Goal: Information Seeking & Learning: Learn about a topic

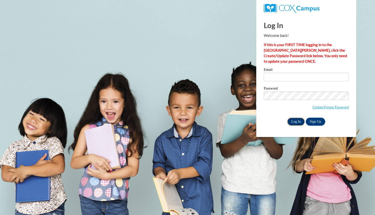
click at [294, 122] on input "Log In" at bounding box center [297, 121] width 18 height 8
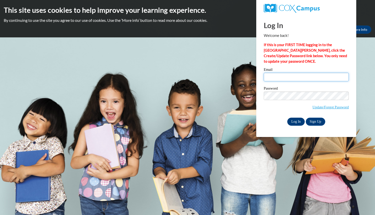
type input "nicole.burmesch@pwssd.k12.wi.us"
click at [294, 122] on input "Log In" at bounding box center [297, 121] width 18 height 8
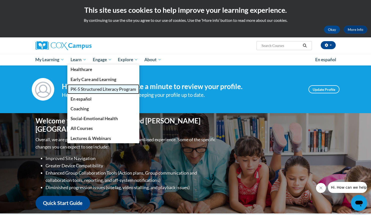
click at [88, 88] on span "PK-5 Structured Literacy Program" at bounding box center [104, 88] width 66 height 5
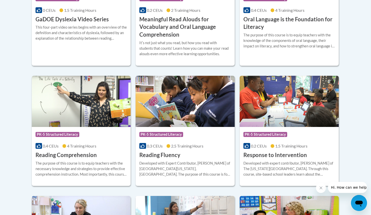
scroll to position [411, 0]
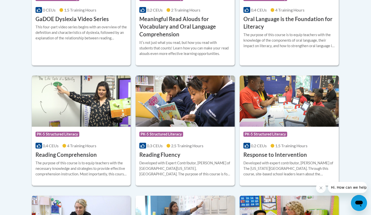
click at [102, 129] on div "Course Category: PK-5 Structured Literacy" at bounding box center [82, 134] width 92 height 11
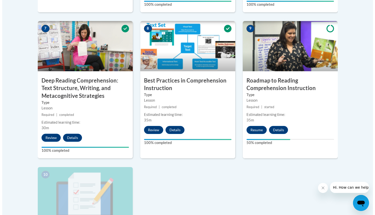
scroll to position [427, 0]
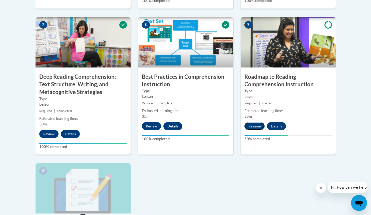
click at [256, 127] on button "Resume" at bounding box center [255, 126] width 20 height 8
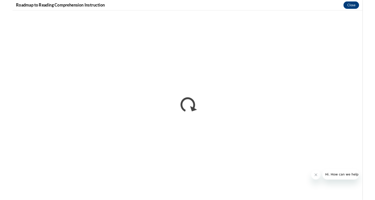
scroll to position [0, 0]
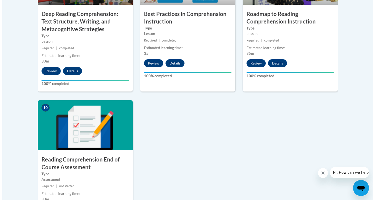
scroll to position [546, 0]
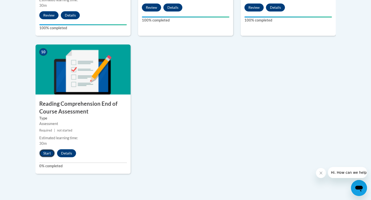
click at [49, 153] on button "Start" at bounding box center [47, 153] width 16 height 8
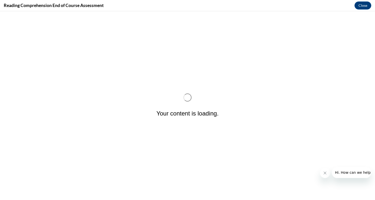
scroll to position [0, 0]
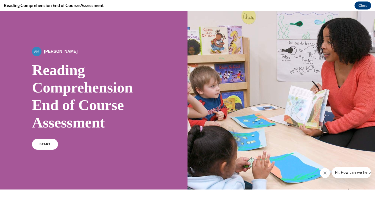
click at [49, 150] on link "START" at bounding box center [45, 144] width 26 height 11
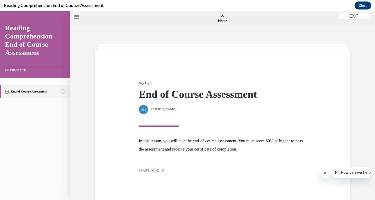
scroll to position [16, 0]
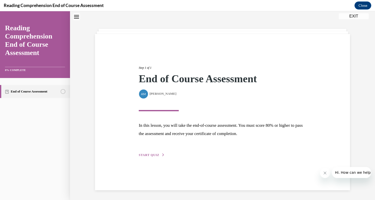
click at [152, 157] on span "START QUIZ" at bounding box center [149, 155] width 21 height 4
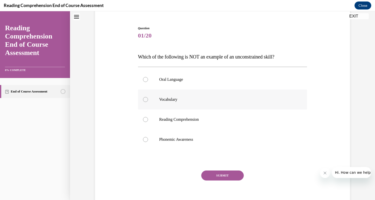
scroll to position [47, 0]
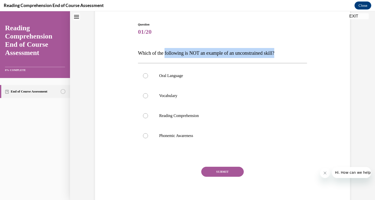
drag, startPoint x: 287, startPoint y: 55, endPoint x: 169, endPoint y: 65, distance: 118.8
click at [162, 52] on p "Which of the following is NOT an example of an unconstrained skill?" at bounding box center [222, 53] width 169 height 10
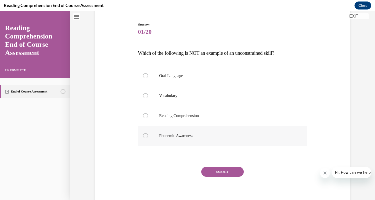
click at [209, 146] on label "Phonemic Awareness" at bounding box center [222, 136] width 169 height 20
click at [148, 138] on input "Phonemic Awareness" at bounding box center [145, 135] width 5 height 5
radio input "true"
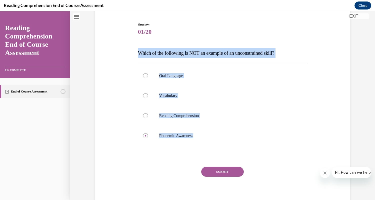
drag, startPoint x: 209, startPoint y: 168, endPoint x: 136, endPoint y: 53, distance: 136.2
click at [138, 53] on div "Question 01/20 Which of the following is NOT an example of an unconstrained ski…" at bounding box center [222, 115] width 169 height 186
copy div "Which of the following is NOT an example of an unconstrained skill? Oral Langua…"
click at [228, 126] on label "Reading Comprehension" at bounding box center [222, 116] width 169 height 20
click at [148, 118] on input "Reading Comprehension" at bounding box center [145, 115] width 5 height 5
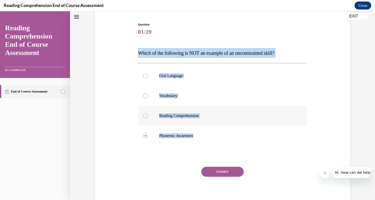
radio input "true"
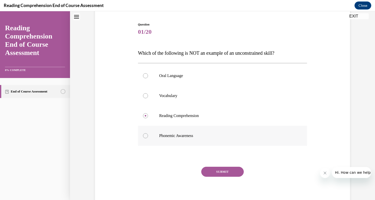
click at [166, 138] on p "Phonemic Awareness" at bounding box center [227, 135] width 136 height 5
click at [148, 138] on input "Phonemic Awareness" at bounding box center [145, 135] width 5 height 5
radio input "true"
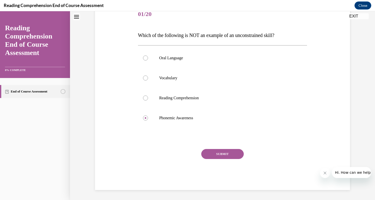
click at [225, 159] on button "SUBMIT" at bounding box center [222, 154] width 43 height 10
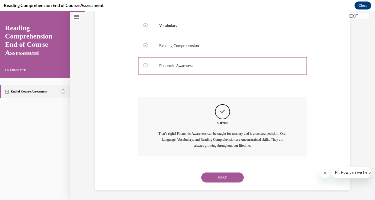
scroll to position [157, 0]
click at [220, 177] on button "NEXT" at bounding box center [222, 178] width 43 height 10
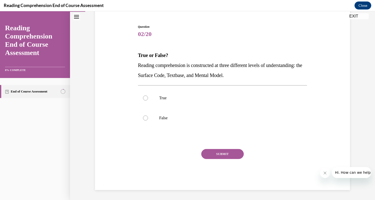
scroll to position [56, 0]
drag, startPoint x: 278, startPoint y: 71, endPoint x: 136, endPoint y: 47, distance: 143.2
click at [138, 50] on div "True or False? Reading comprehension is constructed at three different levels o…" at bounding box center [222, 65] width 169 height 30
copy div "True or False? Reading comprehension is constructed at three different levels o…"
click at [145, 97] on div at bounding box center [145, 98] width 5 height 5
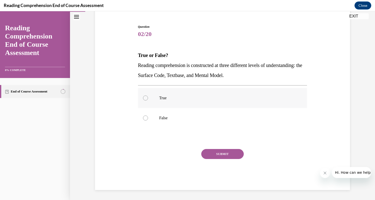
click at [145, 97] on input "True" at bounding box center [145, 98] width 5 height 5
radio input "true"
click at [223, 159] on button "SUBMIT" at bounding box center [222, 154] width 43 height 10
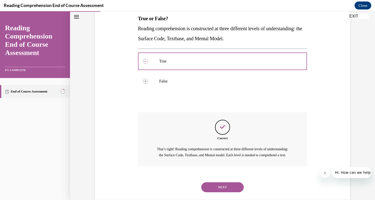
scroll to position [126, 0]
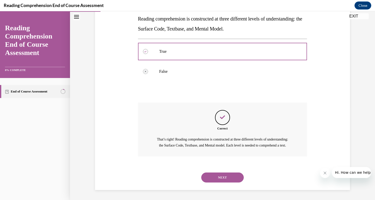
click at [222, 178] on button "NEXT" at bounding box center [222, 178] width 43 height 10
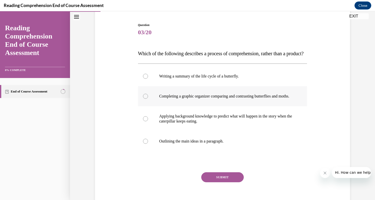
scroll to position [65, 0]
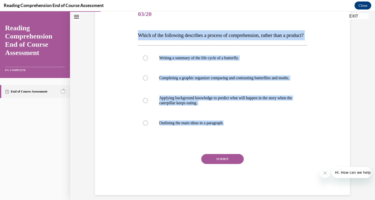
drag, startPoint x: 240, startPoint y: 167, endPoint x: 136, endPoint y: 35, distance: 168.3
click at [138, 35] on div "Question 03/20 Which of the following describes a process of comprehension, rat…" at bounding box center [222, 100] width 169 height 191
copy div "Which of the following describes a process of comprehension, rather than a prod…"
click at [145, 103] on div at bounding box center [145, 100] width 5 height 5
click at [145, 103] on input "Applying background knowledge to predict what will happen in the story when the…" at bounding box center [145, 100] width 5 height 5
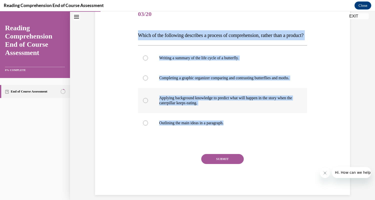
radio input "true"
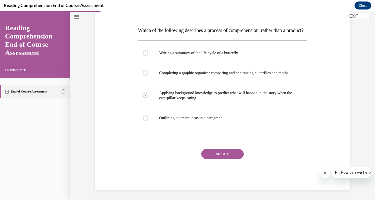
click at [222, 157] on button "SUBMIT" at bounding box center [222, 154] width 43 height 10
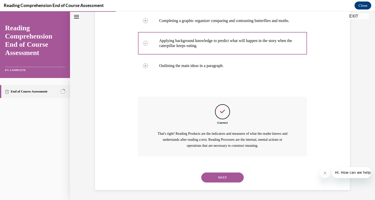
scroll to position [177, 0]
click at [223, 177] on button "NEXT" at bounding box center [222, 178] width 43 height 10
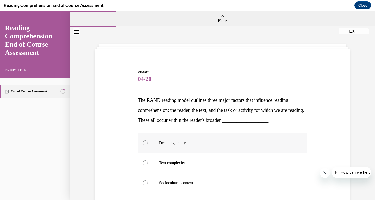
scroll to position [62, 0]
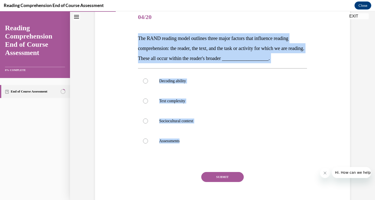
drag, startPoint x: 194, startPoint y: 170, endPoint x: 133, endPoint y: 34, distance: 148.9
click at [133, 34] on div "Question 04/20 The RAND reading model outlines three major factors that influen…" at bounding box center [223, 102] width 258 height 221
copy div "The RAND reading model outlines three major factors that influence reading comp…"
click at [227, 151] on label "Assessments" at bounding box center [222, 141] width 169 height 20
click at [148, 144] on input "Assessments" at bounding box center [145, 141] width 5 height 5
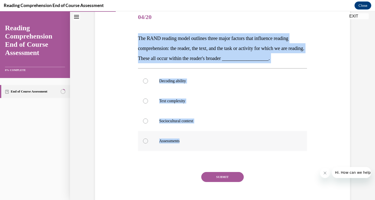
radio input "true"
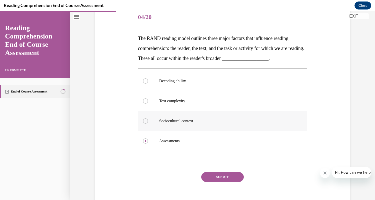
click at [185, 124] on p "Sociocultural context" at bounding box center [227, 121] width 136 height 5
click at [148, 124] on input "Sociocultural context" at bounding box center [145, 121] width 5 height 5
radio input "true"
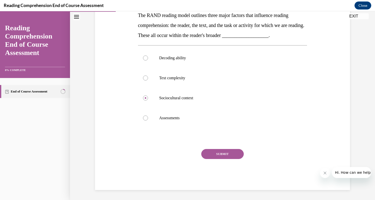
click at [238, 159] on button "SUBMIT" at bounding box center [222, 154] width 43 height 10
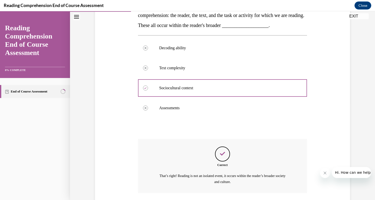
scroll to position [171, 0]
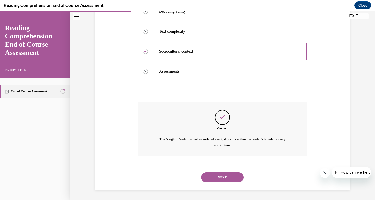
click at [232, 176] on button "NEXT" at bounding box center [222, 178] width 43 height 10
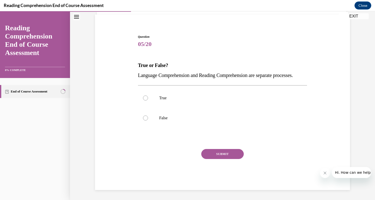
scroll to position [56, 0]
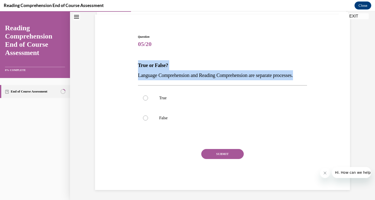
drag, startPoint x: 163, startPoint y: 71, endPoint x: 132, endPoint y: 46, distance: 39.4
click at [132, 46] on div "Question 05/20 True or False? Language Comprehension and Reading Comprehension …" at bounding box center [223, 105] width 258 height 171
copy div "True or False? Language Comprehension and Reading Comprehension are separate pr…"
click at [146, 125] on label "False" at bounding box center [222, 118] width 169 height 20
click at [146, 121] on input "False" at bounding box center [145, 118] width 5 height 5
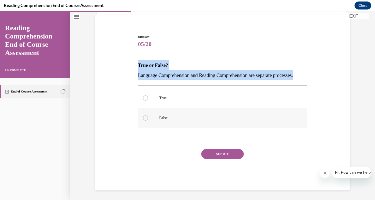
radio input "true"
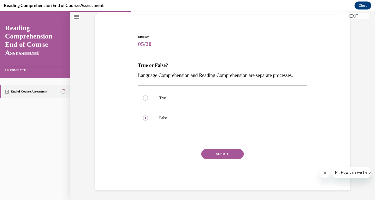
click at [219, 159] on button "SUBMIT" at bounding box center [222, 154] width 43 height 10
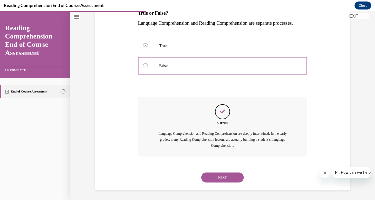
scroll to position [126, 0]
click at [224, 174] on button "NEXT" at bounding box center [222, 178] width 43 height 10
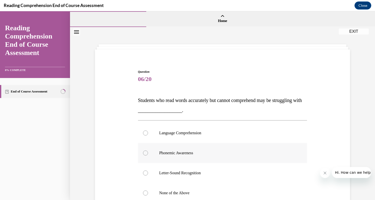
scroll to position [37, 0]
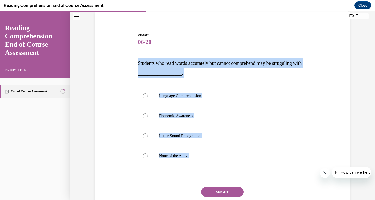
drag, startPoint x: 199, startPoint y: 185, endPoint x: 136, endPoint y: 64, distance: 136.6
click at [137, 64] on div "Question 06/20 Students who read words accurately but cannot comprehend may be …" at bounding box center [223, 126] width 172 height 203
copy div "Students who read words accurately but cannot comprehend may be struggling with…"
click at [143, 99] on div at bounding box center [145, 96] width 5 height 5
click at [143, 99] on input "Language Comprehension" at bounding box center [145, 96] width 5 height 5
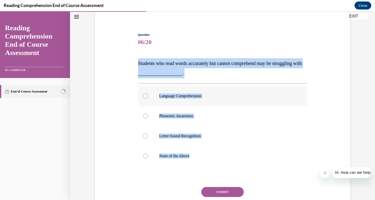
radio input "true"
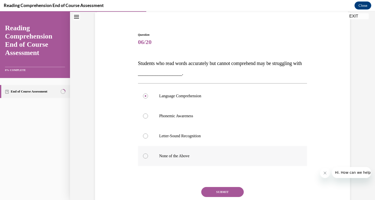
scroll to position [107, 0]
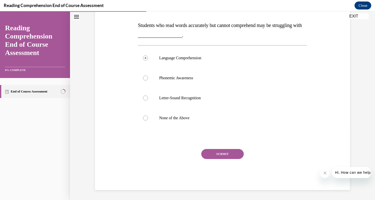
click at [232, 155] on button "SUBMIT" at bounding box center [222, 154] width 43 height 10
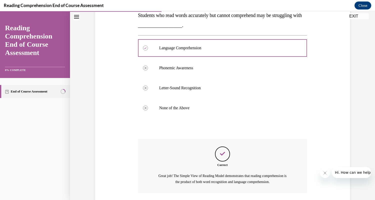
scroll to position [161, 0]
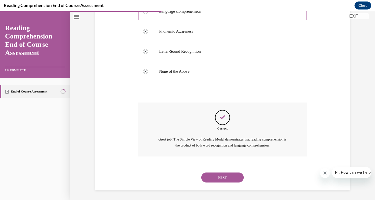
click at [224, 177] on button "NEXT" at bounding box center [222, 178] width 43 height 10
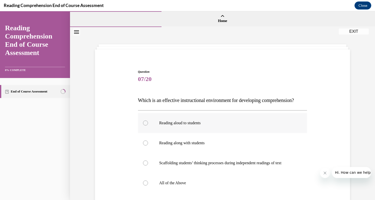
scroll to position [50, 0]
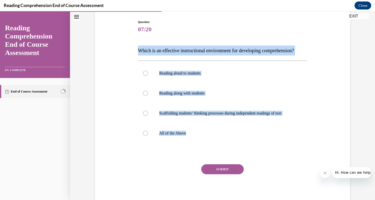
drag, startPoint x: 191, startPoint y: 172, endPoint x: 137, endPoint y: 52, distance: 132.2
click at [138, 52] on div "Question 07/20 Which is an effective instructional environment for developing c…" at bounding box center [222, 113] width 169 height 186
copy div "Which is an effective instructional environment for developing comprehension? R…"
click at [143, 136] on div at bounding box center [145, 133] width 5 height 5
click at [143, 136] on input "All of the Above" at bounding box center [145, 133] width 5 height 5
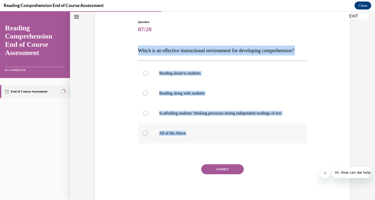
radio input "true"
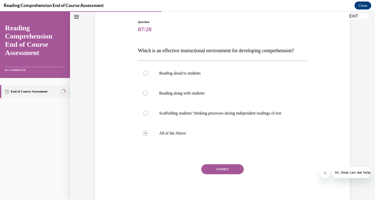
scroll to position [104, 0]
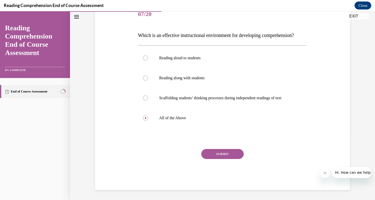
click at [220, 155] on button "SUBMIT" at bounding box center [222, 154] width 43 height 10
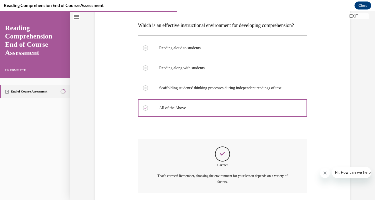
scroll to position [161, 0]
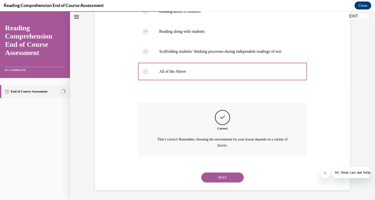
click at [217, 182] on button "NEXT" at bounding box center [222, 178] width 43 height 10
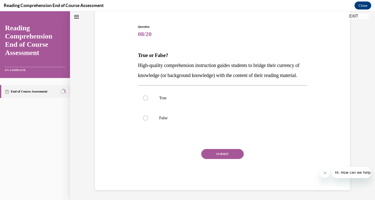
scroll to position [0, 0]
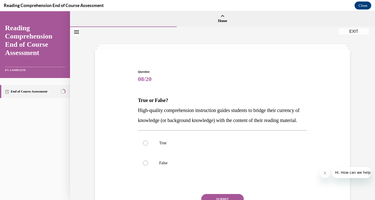
drag, startPoint x: 177, startPoint y: 137, endPoint x: 136, endPoint y: 99, distance: 55.8
click at [137, 99] on div "Question 08/20 True or False? High-quality comprehension instruction guides stu…" at bounding box center [223, 148] width 172 height 173
copy div "True or False? High-quality comprehension instruction guides students to bridge…"
click at [145, 146] on div at bounding box center [145, 143] width 5 height 5
click at [145, 146] on input "True" at bounding box center [145, 143] width 5 height 5
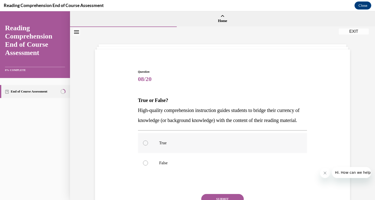
radio input "true"
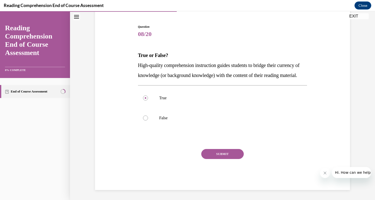
click at [217, 159] on button "SUBMIT" at bounding box center [222, 154] width 43 height 10
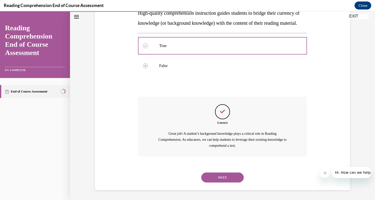
scroll to position [136, 0]
click at [219, 175] on button "NEXT" at bounding box center [222, 178] width 43 height 10
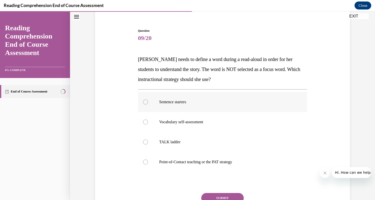
scroll to position [68, 0]
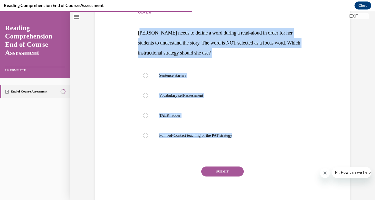
drag, startPoint x: 243, startPoint y: 166, endPoint x: 135, endPoint y: 32, distance: 172.4
click at [137, 32] on div "Question 09/20 Mrs. Ivie needs to define a word during a read-aloud in order fo…" at bounding box center [223, 100] width 172 height 213
click at [146, 36] on p "Mrs. Ivie needs to define a word during a read-aloud in order for her students …" at bounding box center [222, 43] width 169 height 30
drag, startPoint x: 243, startPoint y: 165, endPoint x: 136, endPoint y: 31, distance: 171.7
click at [137, 31] on div "Question 09/20 Mrs. Ivie needs to define a word during a read-aloud in order fo…" at bounding box center [223, 100] width 172 height 213
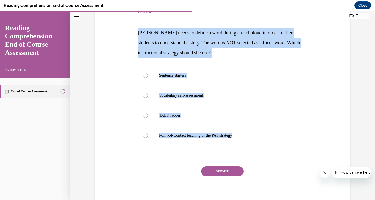
copy div "Mrs. Ivie needs to define a word during a read-aloud in order for her students …"
click at [146, 146] on label "Point-of-Contact teaching or the PAT strategy" at bounding box center [222, 136] width 169 height 20
click at [146, 138] on input "Point-of-Contact teaching or the PAT strategy" at bounding box center [145, 135] width 5 height 5
radio input "true"
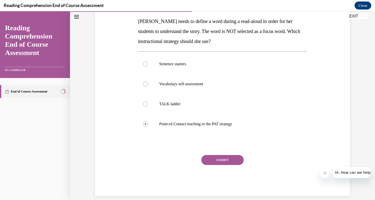
click at [218, 165] on button "SUBMIT" at bounding box center [222, 160] width 43 height 10
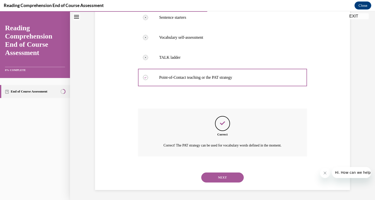
scroll to position [166, 0]
click at [218, 177] on button "NEXT" at bounding box center [222, 178] width 43 height 10
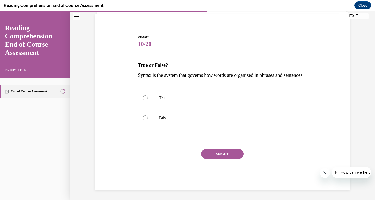
scroll to position [56, 0]
drag, startPoint x: 165, startPoint y: 74, endPoint x: 135, endPoint y: 43, distance: 42.8
click at [137, 43] on div "Question 10/20 True or False? Syntax is the system that governs how words are o…" at bounding box center [223, 108] width 172 height 163
copy div "True or False? Syntax is the system that governs how words are organized in phr…"
click at [145, 98] on div at bounding box center [145, 98] width 5 height 5
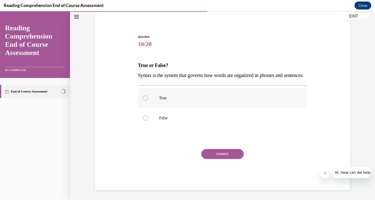
click at [145, 98] on input "True" at bounding box center [145, 98] width 5 height 5
radio input "true"
click at [229, 159] on button "SUBMIT" at bounding box center [222, 154] width 43 height 10
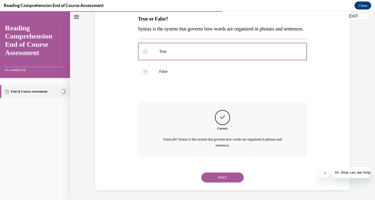
scroll to position [120, 0]
click at [231, 178] on button "NEXT" at bounding box center [222, 178] width 43 height 10
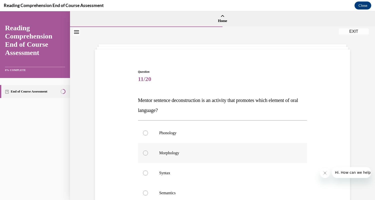
scroll to position [65, 0]
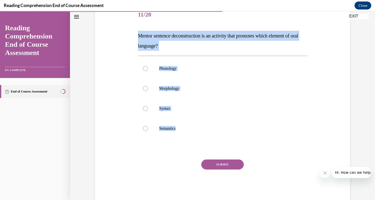
drag, startPoint x: 196, startPoint y: 161, endPoint x: 136, endPoint y: 35, distance: 140.2
click at [138, 35] on div "Question 11/20 Mentor sentence deconstruction is an activity that promotes whic…" at bounding box center [222, 103] width 169 height 196
click at [145, 111] on div at bounding box center [145, 108] width 5 height 5
click at [145, 111] on input "Syntax" at bounding box center [145, 108] width 5 height 5
radio input "true"
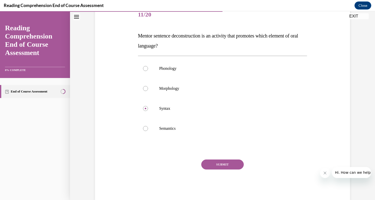
click at [210, 170] on button "SUBMIT" at bounding box center [222, 165] width 43 height 10
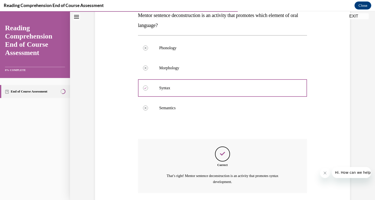
scroll to position [161, 0]
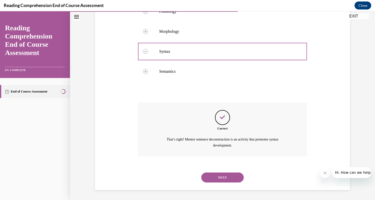
click at [216, 181] on button "NEXT" at bounding box center [222, 178] width 43 height 10
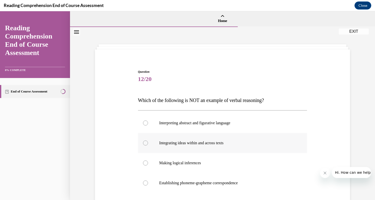
scroll to position [42, 0]
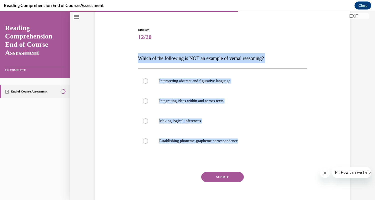
drag, startPoint x: 249, startPoint y: 168, endPoint x: 136, endPoint y: 52, distance: 162.3
click at [137, 52] on div "Question 12/20 Which of the following is NOT an example of verbal reasoning? In…" at bounding box center [223, 116] width 172 height 193
click at [143, 144] on div at bounding box center [145, 141] width 5 height 5
click at [143, 144] on input "Establishing phoneme-grapheme correspondence" at bounding box center [145, 141] width 5 height 5
radio input "true"
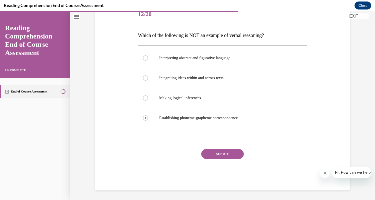
click at [222, 156] on button "SUBMIT" at bounding box center [222, 154] width 43 height 10
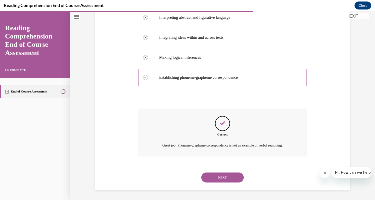
scroll to position [146, 0]
click at [226, 179] on button "NEXT" at bounding box center [222, 178] width 43 height 10
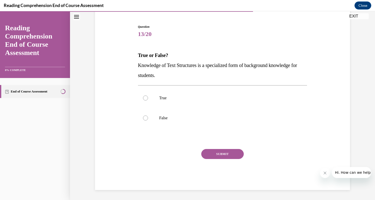
scroll to position [56, 0]
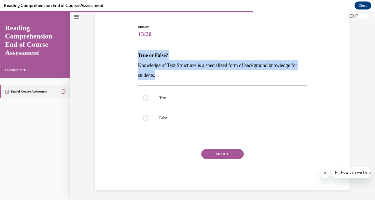
drag, startPoint x: 167, startPoint y: 73, endPoint x: 133, endPoint y: 43, distance: 45.6
click at [133, 43] on div "Question 13/20 True or False? Knowledge of Text Structures is a specialized for…" at bounding box center [223, 100] width 258 height 181
click at [143, 97] on div at bounding box center [145, 98] width 5 height 5
click at [143, 97] on input "True" at bounding box center [145, 98] width 5 height 5
radio input "true"
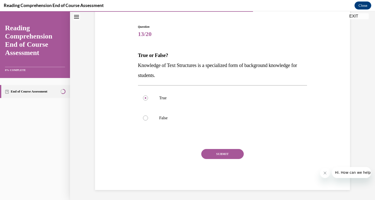
click at [220, 159] on button "SUBMIT" at bounding box center [222, 154] width 43 height 10
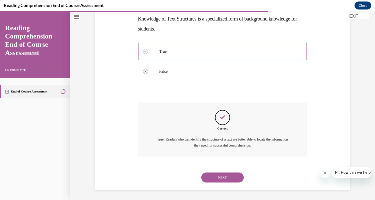
scroll to position [120, 0]
click at [221, 174] on button "NEXT" at bounding box center [222, 178] width 43 height 10
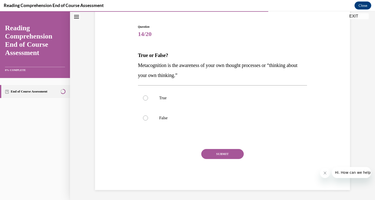
scroll to position [56, 0]
click at [143, 96] on div at bounding box center [145, 98] width 5 height 5
click at [143, 96] on input "True" at bounding box center [145, 98] width 5 height 5
radio input "true"
click at [207, 159] on button "SUBMIT" at bounding box center [222, 154] width 43 height 10
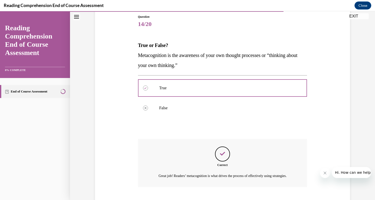
scroll to position [120, 0]
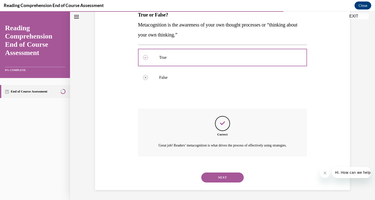
click at [221, 182] on button "NEXT" at bounding box center [222, 178] width 43 height 10
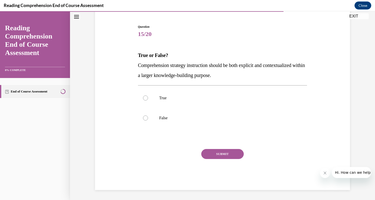
scroll to position [56, 0]
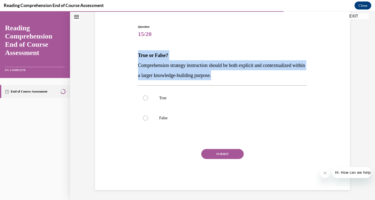
drag, startPoint x: 237, startPoint y: 72, endPoint x: 135, endPoint y: 45, distance: 105.4
click at [137, 45] on div "Question 15/20 True or False? Comprehension strategy instruction should be both…" at bounding box center [223, 103] width 172 height 173
click at [145, 96] on div at bounding box center [145, 98] width 5 height 5
click at [145, 96] on input "True" at bounding box center [145, 98] width 5 height 5
radio input "true"
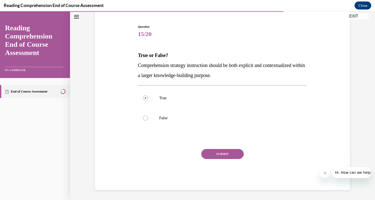
click at [208, 159] on button "SUBMIT" at bounding box center [222, 154] width 43 height 10
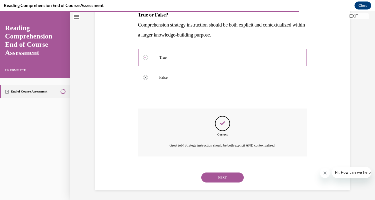
scroll to position [114, 0]
click at [216, 176] on button "NEXT" at bounding box center [222, 178] width 43 height 10
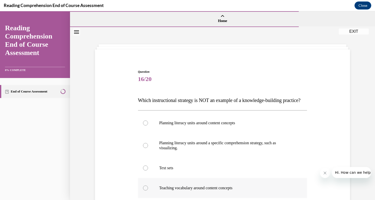
scroll to position [49, 0]
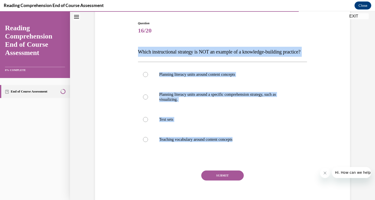
drag, startPoint x: 244, startPoint y: 177, endPoint x: 132, endPoint y: 54, distance: 165.9
click at [132, 54] on div "Question 16/20 Which instructional strategy is NOT an example of a knowledge-bu…" at bounding box center [223, 109] width 258 height 206
click at [144, 100] on div at bounding box center [145, 97] width 5 height 5
click at [144, 100] on input "Planning literacy units around a specific comprehension strategy, such as visua…" at bounding box center [145, 97] width 5 height 5
radio input "true"
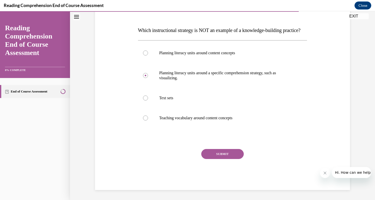
click at [218, 156] on button "SUBMIT" at bounding box center [222, 154] width 43 height 10
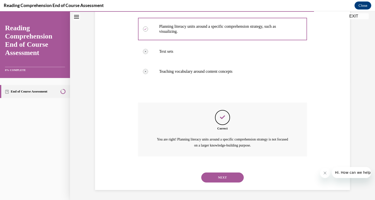
scroll to position [166, 0]
click at [224, 178] on button "NEXT" at bounding box center [222, 178] width 43 height 10
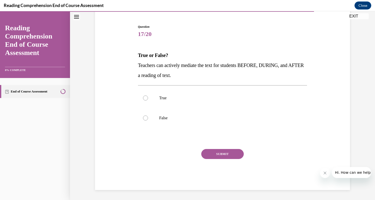
scroll to position [56, 0]
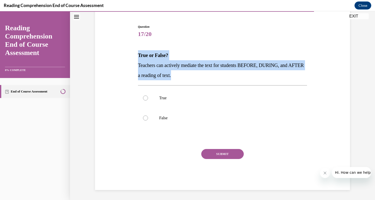
drag, startPoint x: 194, startPoint y: 73, endPoint x: 135, endPoint y: 38, distance: 68.3
click at [137, 38] on div "Question 17/20 True or False? Teachers can actively mediate the text for studen…" at bounding box center [223, 103] width 172 height 173
click at [144, 96] on div at bounding box center [145, 98] width 5 height 5
click at [144, 96] on input "True" at bounding box center [145, 98] width 5 height 5
radio input "true"
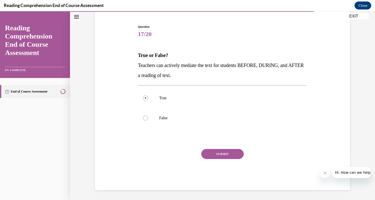
click at [201, 159] on button "SUBMIT" at bounding box center [222, 154] width 43 height 10
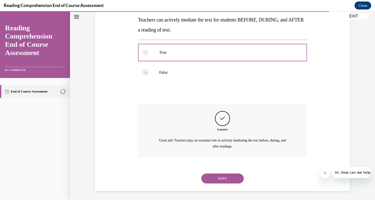
scroll to position [120, 0]
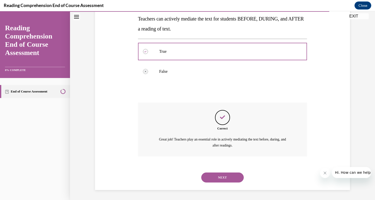
click at [211, 175] on button "NEXT" at bounding box center [222, 178] width 43 height 10
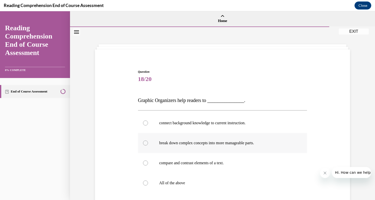
scroll to position [70, 0]
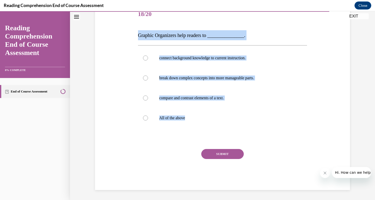
drag, startPoint x: 197, startPoint y: 145, endPoint x: 135, endPoint y: 30, distance: 130.4
click at [137, 30] on div "Question 18/20 Graphic Organizers help readers to _______________. connect back…" at bounding box center [223, 93] width 172 height 193
click at [144, 121] on div at bounding box center [145, 118] width 5 height 5
click at [144, 121] on input "All of the above" at bounding box center [145, 118] width 5 height 5
radio input "true"
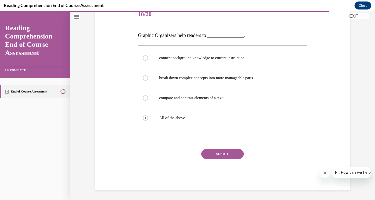
click at [207, 159] on button "SUBMIT" at bounding box center [222, 154] width 43 height 10
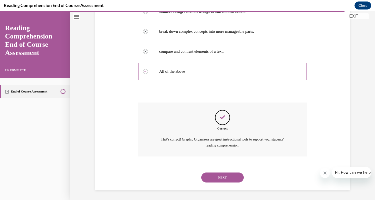
scroll to position [151, 0]
click at [222, 181] on button "NEXT" at bounding box center [222, 178] width 43 height 10
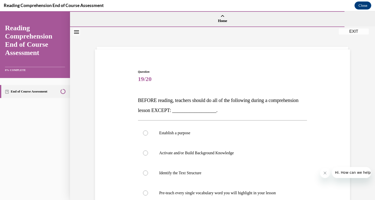
scroll to position [62, 0]
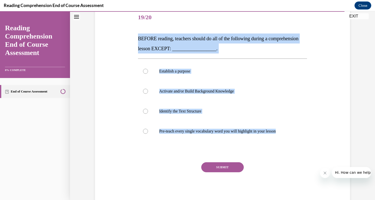
drag, startPoint x: 288, startPoint y: 164, endPoint x: 137, endPoint y: 40, distance: 195.7
click at [138, 40] on div "Question 19/20 BEFORE reading, teachers should do all of the following during a…" at bounding box center [222, 106] width 169 height 196
click at [144, 134] on div at bounding box center [145, 131] width 5 height 5
click at [144, 134] on input "Pre-teach every single vocabulary word you will highlight in your lesson" at bounding box center [145, 131] width 5 height 5
radio input "true"
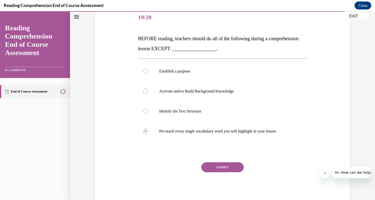
click at [215, 172] on button "SUBMIT" at bounding box center [222, 167] width 43 height 10
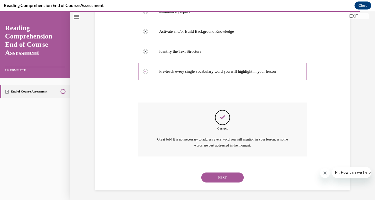
scroll to position [161, 0]
click at [228, 180] on button "NEXT" at bounding box center [222, 178] width 43 height 10
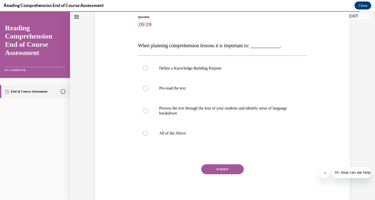
scroll to position [55, 0]
click at [144, 136] on div at bounding box center [145, 133] width 5 height 5
click at [144, 136] on input "All of the Above" at bounding box center [145, 133] width 5 height 5
radio input "true"
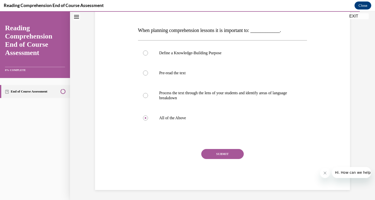
click at [219, 159] on button "SUBMIT" at bounding box center [222, 154] width 43 height 10
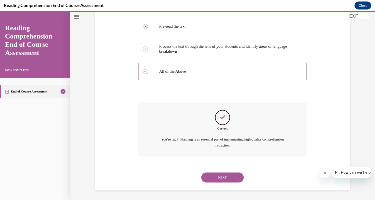
scroll to position [156, 0]
click at [220, 176] on button "NEXT" at bounding box center [222, 178] width 43 height 10
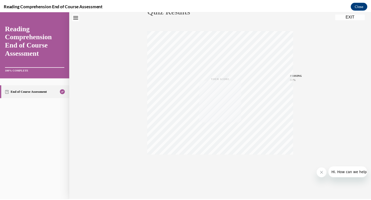
scroll to position [0, 0]
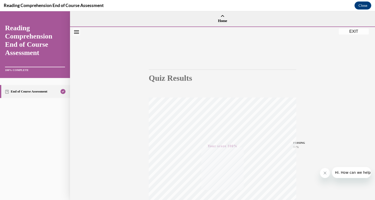
click at [357, 31] on button "EXIT" at bounding box center [354, 32] width 30 height 6
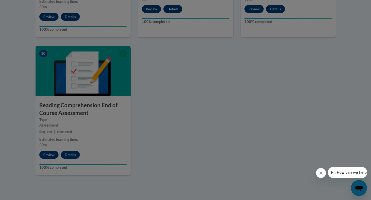
scroll to position [576, 0]
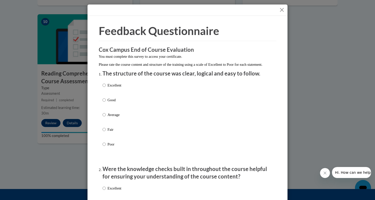
click at [280, 10] on button "Close" at bounding box center [282, 10] width 6 height 6
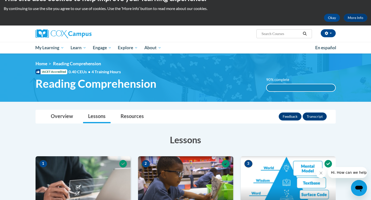
scroll to position [0, 0]
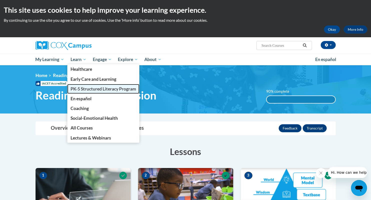
click at [83, 90] on span "PK-5 Structured Literacy Program" at bounding box center [104, 88] width 66 height 5
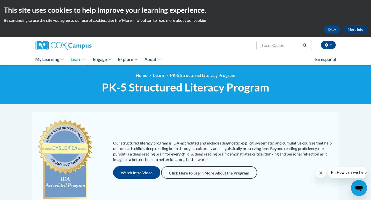
click at [270, 45] on input "Search..." at bounding box center [281, 46] width 40 height 6
type input "data"
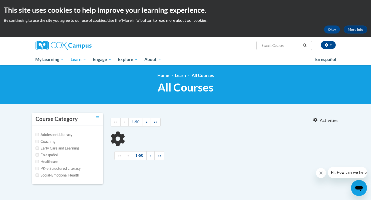
type input "data"
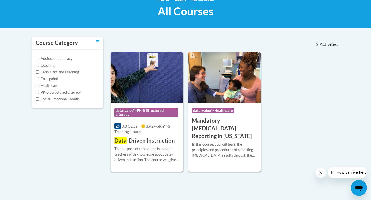
scroll to position [89, 0]
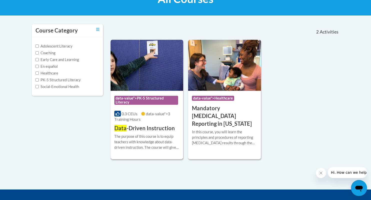
click at [150, 99] on span "data-value">PK-5 Structured Literacy" at bounding box center [146, 100] width 64 height 9
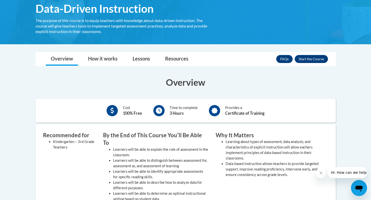
scroll to position [88, 0]
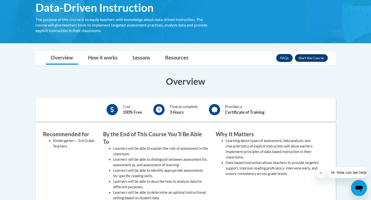
click at [306, 60] on button "Enroll" at bounding box center [311, 58] width 33 height 8
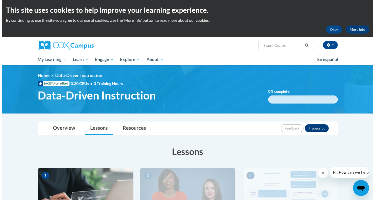
scroll to position [80, 0]
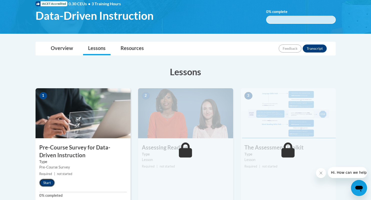
click at [48, 183] on button "Start" at bounding box center [47, 183] width 16 height 8
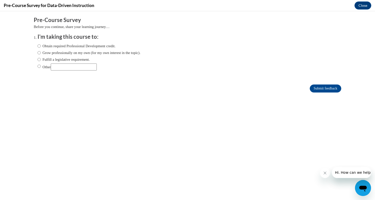
scroll to position [0, 0]
click at [38, 54] on input "Grow professionally on my own (for my own interest in the topic)." at bounding box center [39, 53] width 3 height 6
radio input "true"
click at [38, 49] on input "Obtain required Professional Development credit." at bounding box center [39, 46] width 3 height 6
radio input "true"
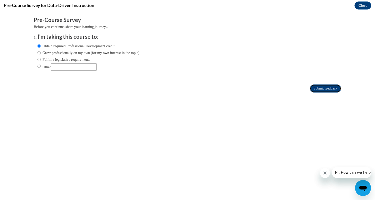
click at [310, 90] on input "Submit feedback" at bounding box center [326, 89] width 32 height 8
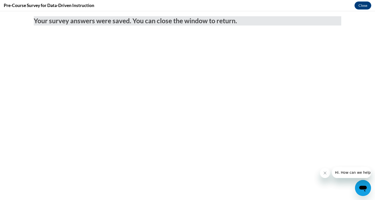
click at [325, 173] on icon "Close message from company" at bounding box center [325, 173] width 4 height 4
click at [356, 6] on button "Close" at bounding box center [363, 6] width 17 height 8
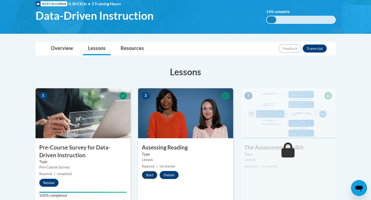
click at [150, 173] on button "Start" at bounding box center [150, 175] width 16 height 8
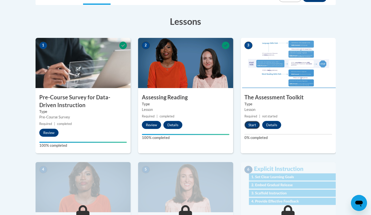
click at [255, 124] on button "Start" at bounding box center [253, 125] width 16 height 8
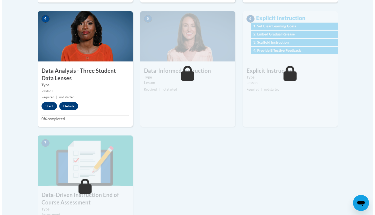
scroll to position [281, 0]
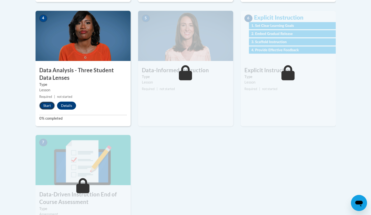
click at [45, 106] on button "Start" at bounding box center [47, 105] width 16 height 8
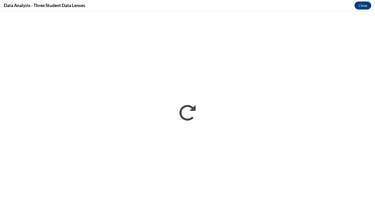
scroll to position [0, 0]
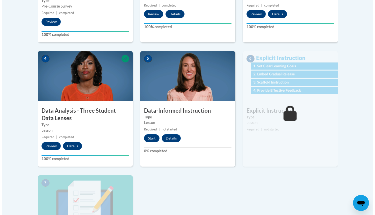
scroll to position [242, 0]
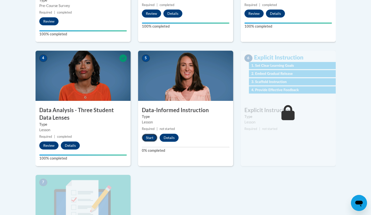
click at [152, 137] on button "Start" at bounding box center [150, 137] width 16 height 8
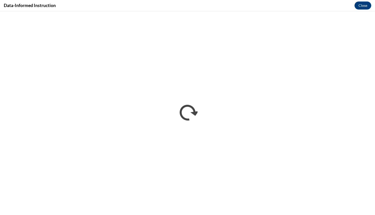
scroll to position [0, 0]
